Goal: Task Accomplishment & Management: Use online tool/utility

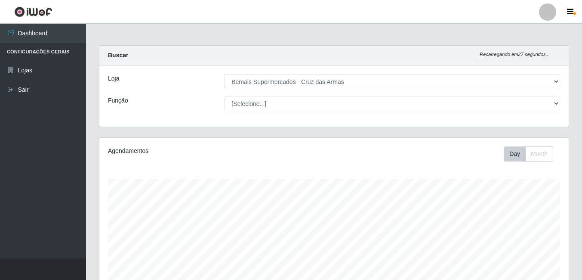
select select "412"
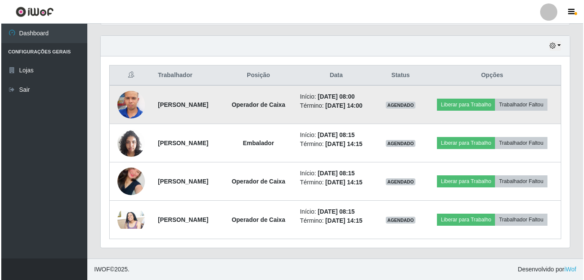
scroll to position [179, 470]
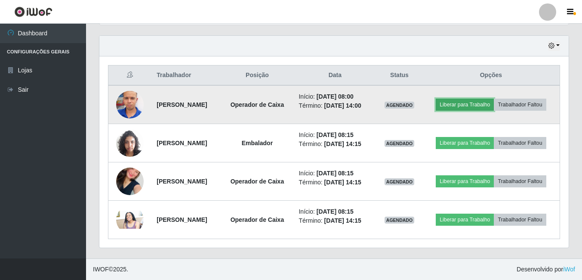
click at [453, 104] on button "Liberar para Trabalho" at bounding box center [465, 105] width 58 height 12
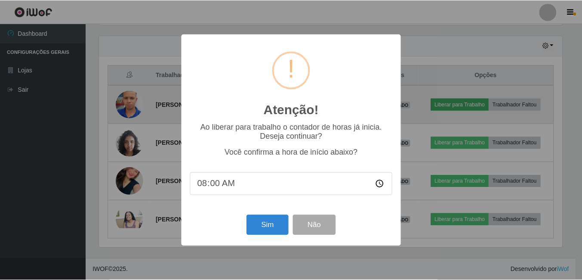
scroll to position [179, 465]
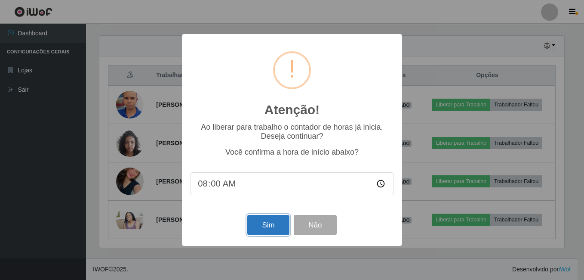
click at [257, 228] on button "Sim" at bounding box center [268, 225] width 42 height 20
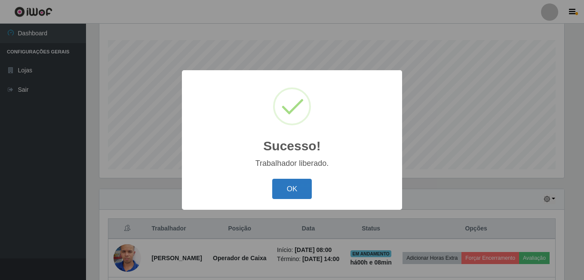
click at [275, 191] on button "OK" at bounding box center [292, 189] width 40 height 20
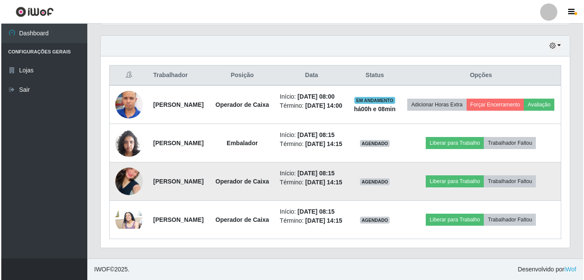
scroll to position [354, 0]
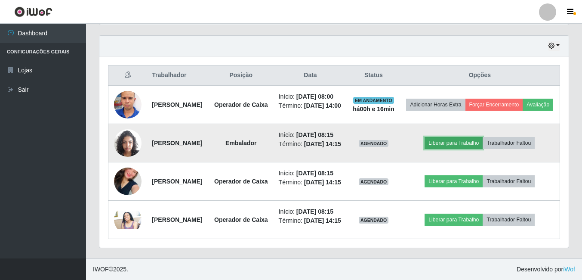
click at [468, 137] on button "Liberar para Trabalho" at bounding box center [454, 143] width 58 height 12
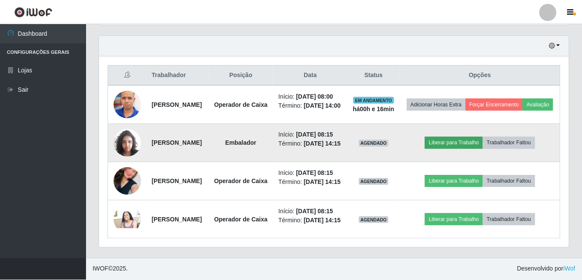
scroll to position [179, 465]
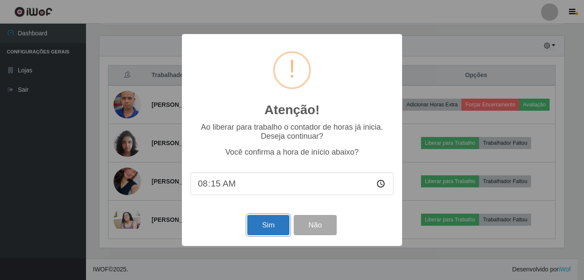
click at [275, 226] on button "Sim" at bounding box center [268, 225] width 42 height 20
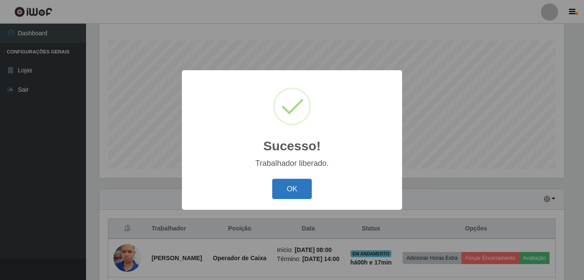
click at [297, 189] on button "OK" at bounding box center [292, 189] width 40 height 20
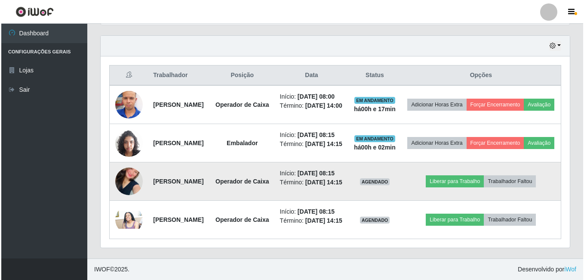
scroll to position [354, 0]
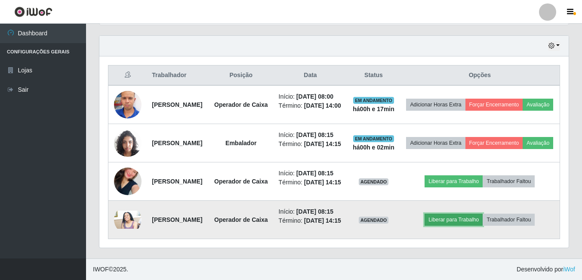
click at [457, 213] on button "Liberar para Trabalho" at bounding box center [454, 219] width 58 height 12
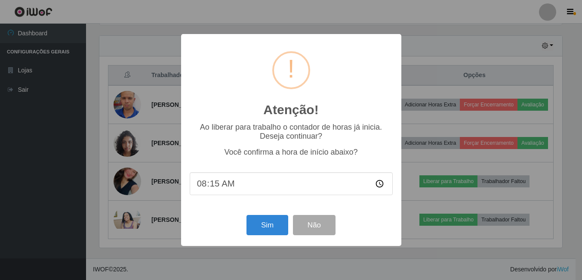
scroll to position [179, 465]
click at [266, 223] on button "Sim" at bounding box center [268, 225] width 42 height 20
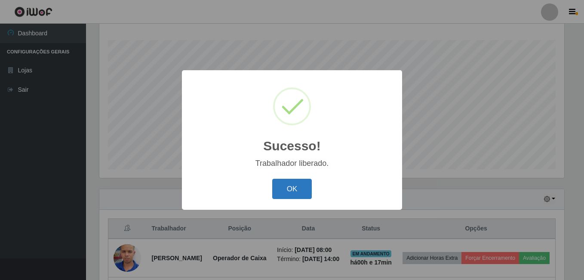
click at [281, 186] on button "OK" at bounding box center [292, 189] width 40 height 20
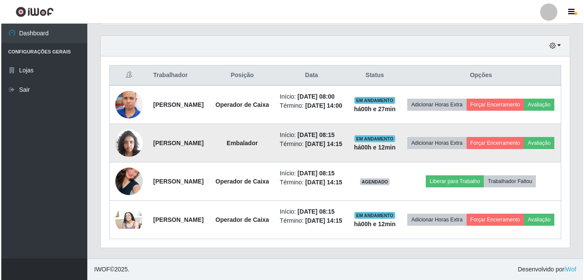
scroll to position [311, 0]
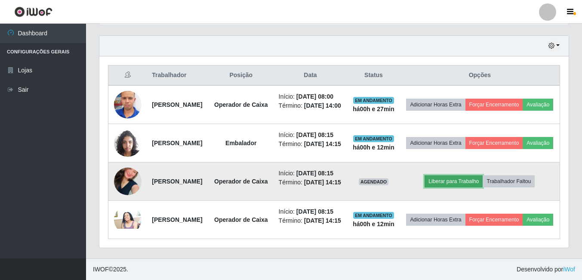
click at [474, 187] on button "Liberar para Trabalho" at bounding box center [454, 181] width 58 height 12
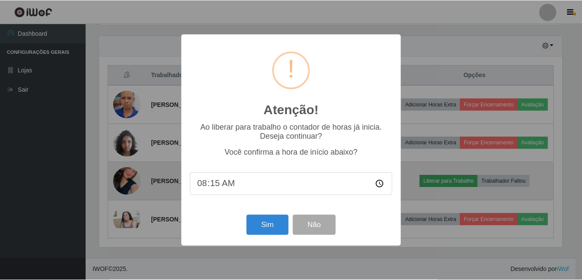
scroll to position [179, 465]
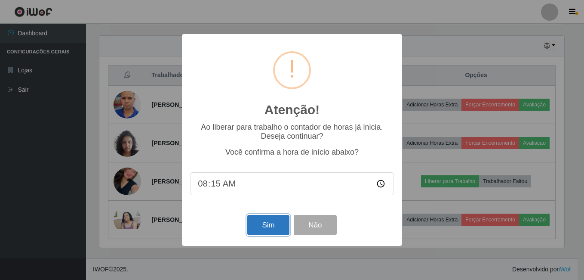
click at [269, 222] on button "Sim" at bounding box center [268, 225] width 42 height 20
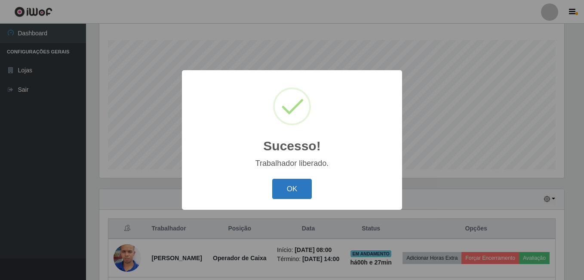
click at [287, 192] on button "OK" at bounding box center [292, 189] width 40 height 20
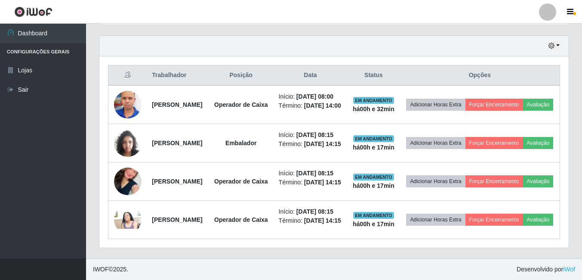
scroll to position [354, 0]
